Goal: Information Seeking & Learning: Learn about a topic

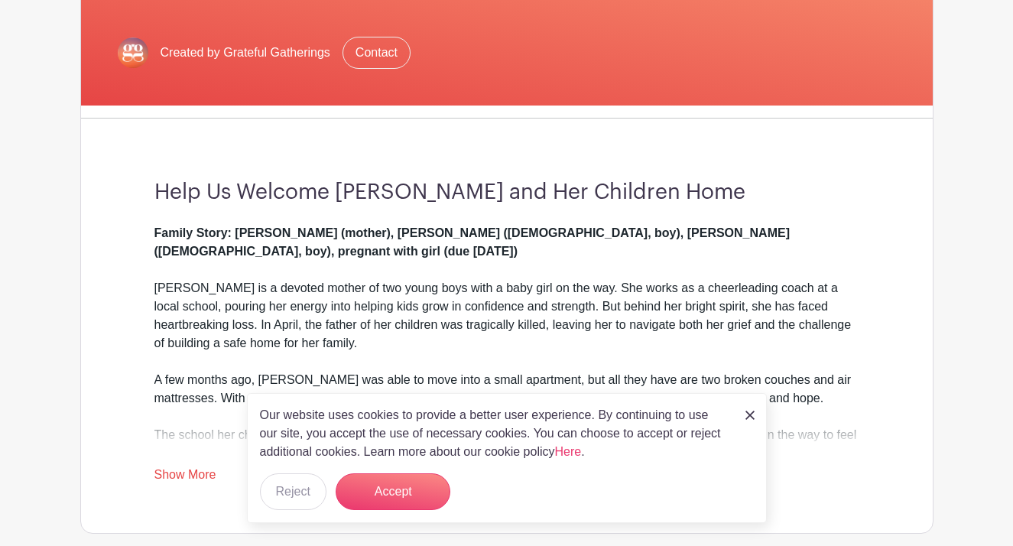
scroll to position [298, 0]
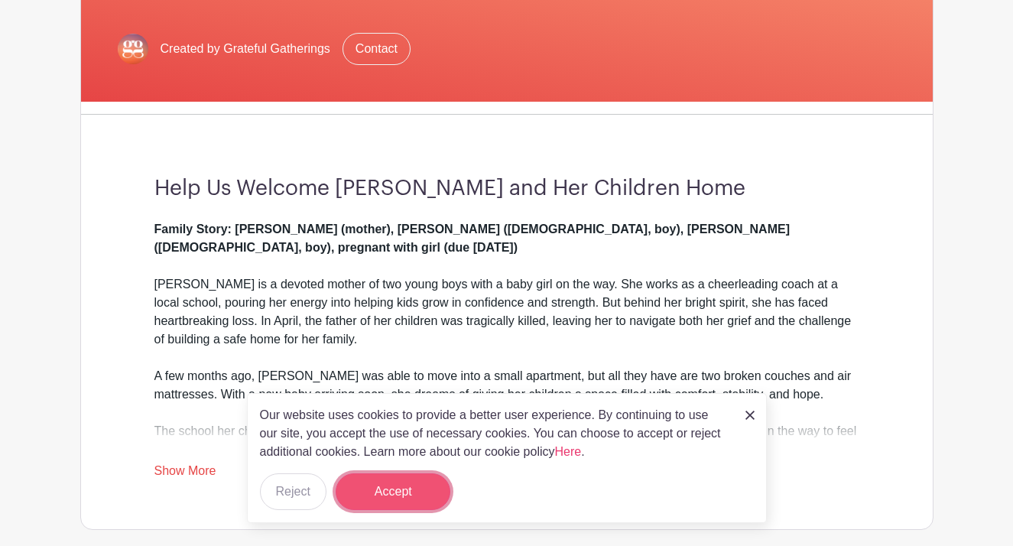
click at [382, 500] on button "Accept" at bounding box center [393, 491] width 115 height 37
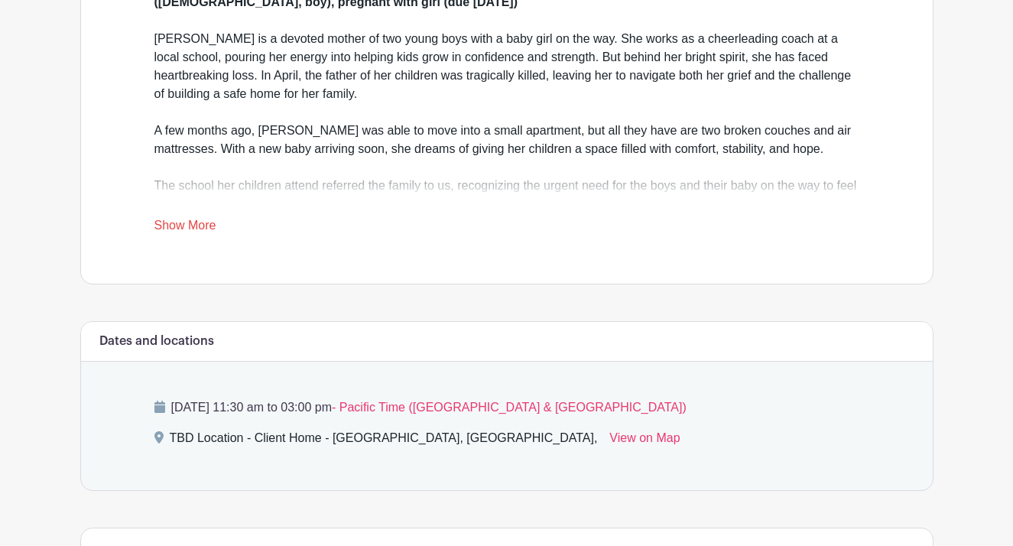
scroll to position [545, 0]
click at [186, 225] on link "Show More" at bounding box center [185, 226] width 62 height 19
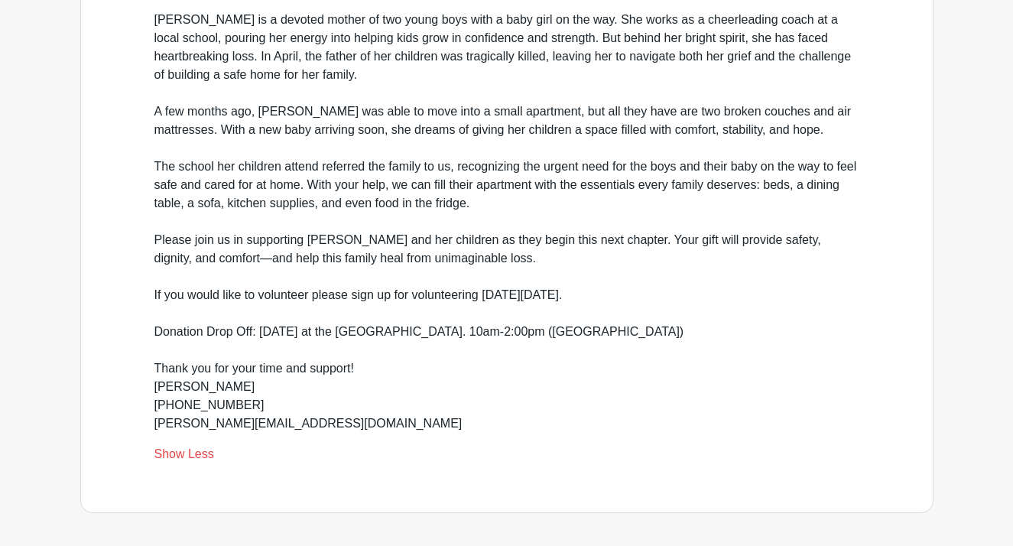
scroll to position [562, 0]
click at [476, 359] on div "Please join us in supporting [PERSON_NAME] and her children as they begin this …" at bounding box center [506, 333] width 705 height 202
click at [437, 369] on div "Please join us in supporting [PERSON_NAME] and her children as they begin this …" at bounding box center [506, 333] width 705 height 202
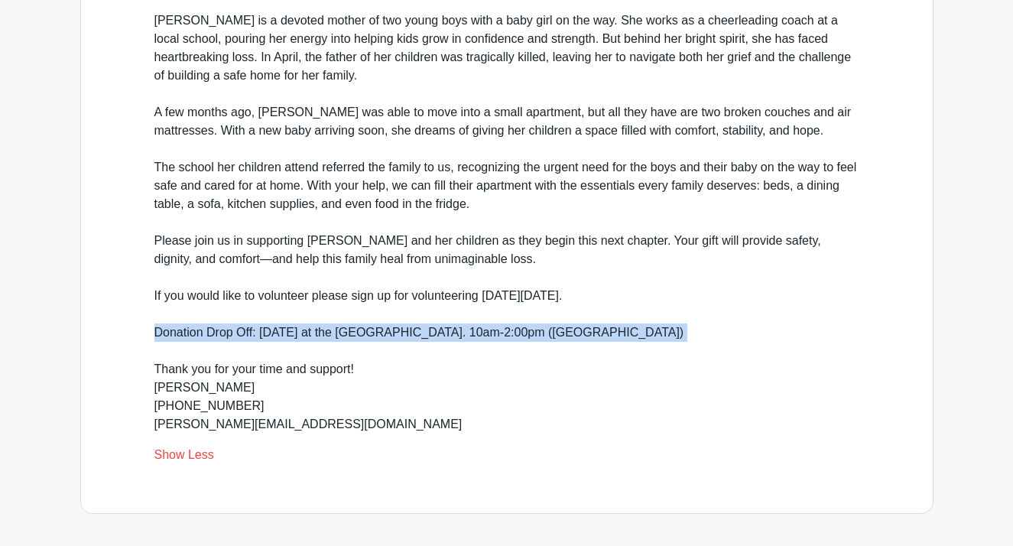
drag, startPoint x: 154, startPoint y: 311, endPoint x: 853, endPoint y: 320, distance: 699.0
click at [854, 321] on div "Please join us in supporting [PERSON_NAME] and her children as they begin this …" at bounding box center [506, 333] width 705 height 202
copy div "Donation Drop Off: [DATE] at the [GEOGRAPHIC_DATA]. 10am-2:00pm ([GEOGRAPHIC_DA…"
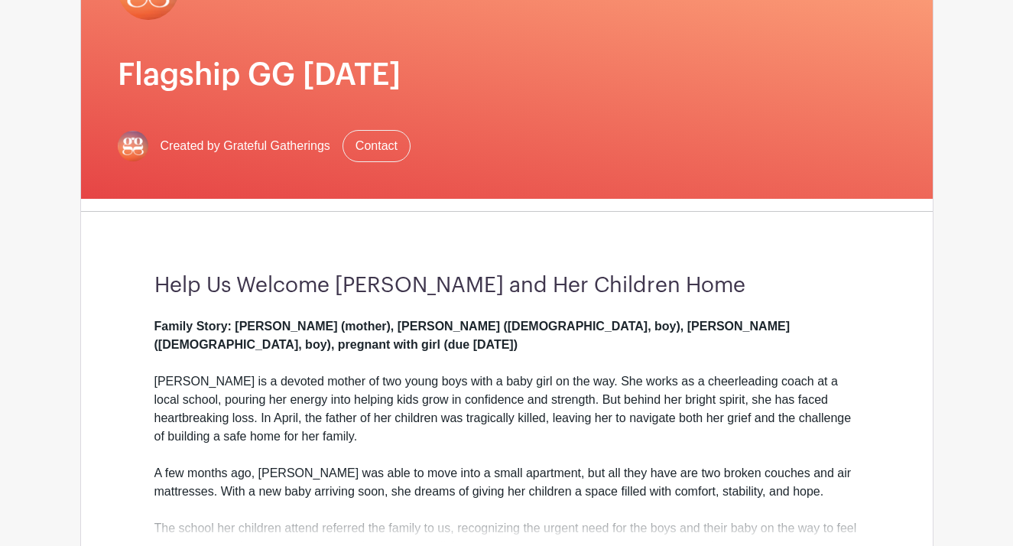
scroll to position [203, 0]
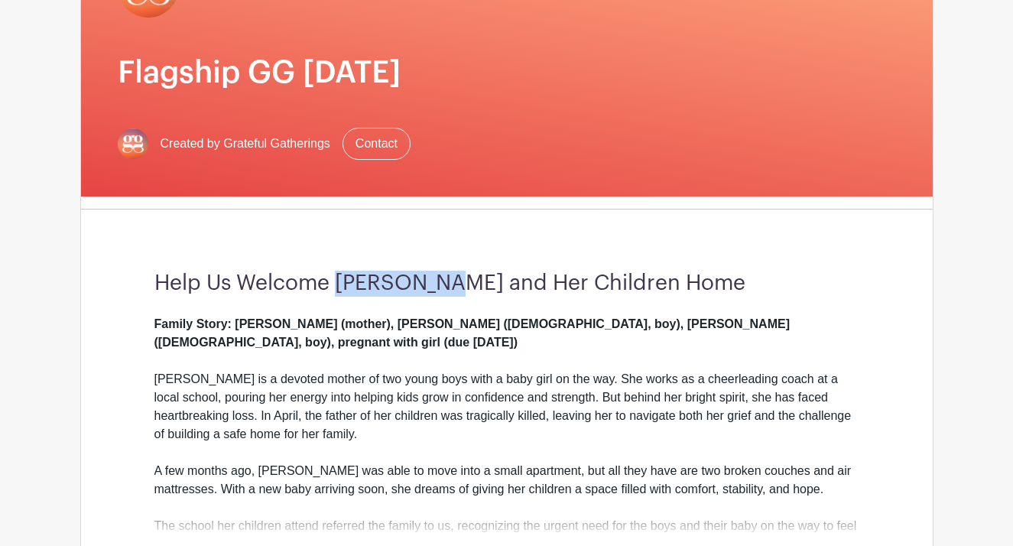
drag, startPoint x: 343, startPoint y: 284, endPoint x: 443, endPoint y: 286, distance: 100.2
click at [443, 287] on h3 "Help Us Welcome [PERSON_NAME] and Her Children Home" at bounding box center [506, 284] width 705 height 26
copy h3 "Shaunisha"
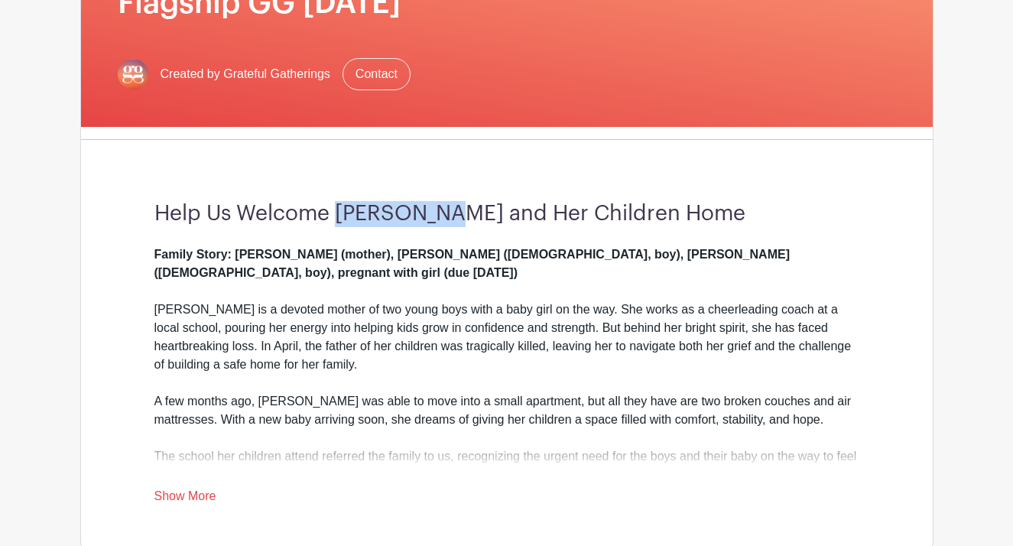
scroll to position [447, 0]
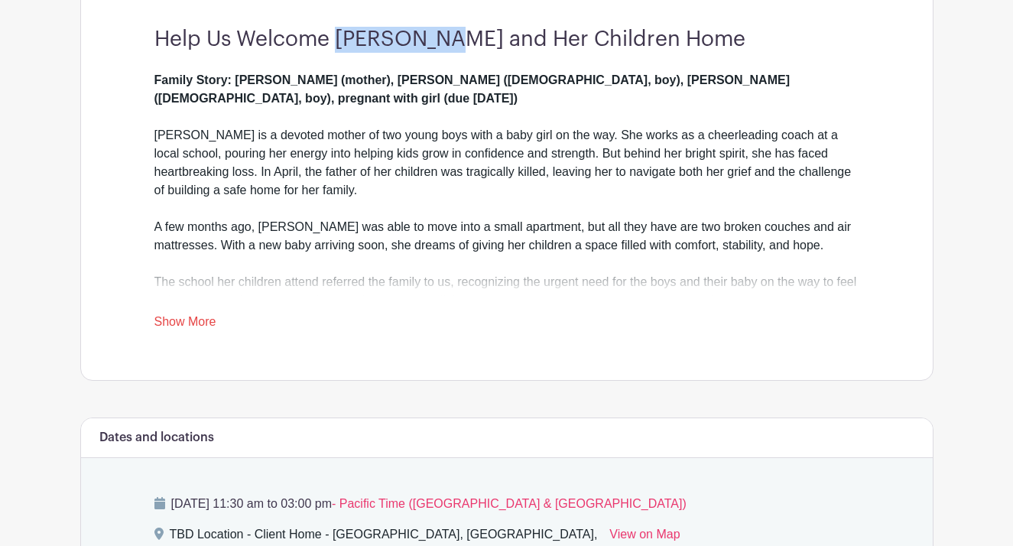
click at [210, 320] on link "Show More" at bounding box center [185, 324] width 62 height 19
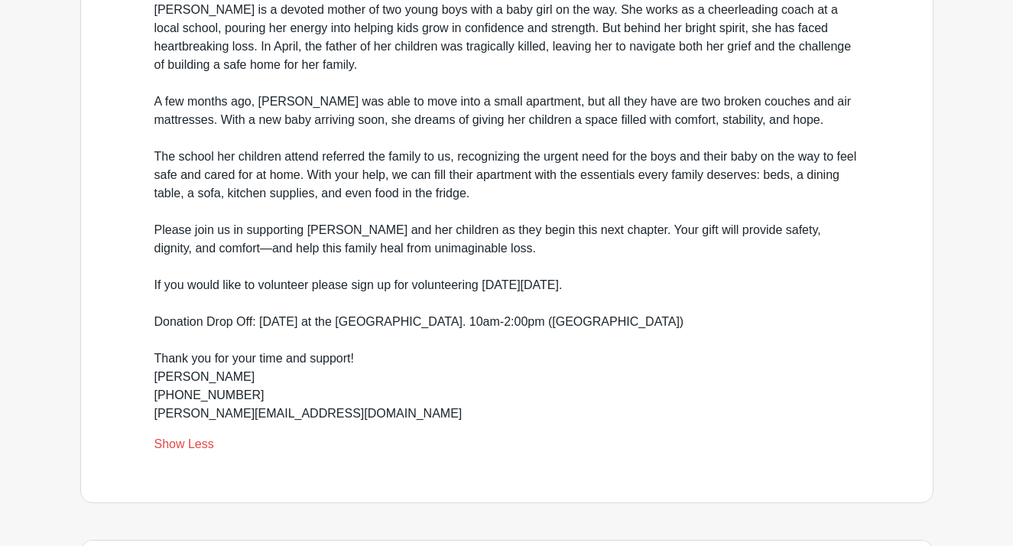
scroll to position [583, 0]
